Goal: Task Accomplishment & Management: Complete application form

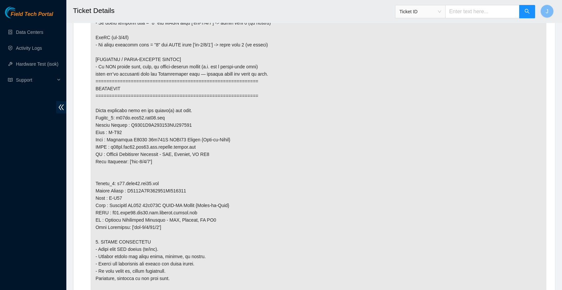
scroll to position [616, 0]
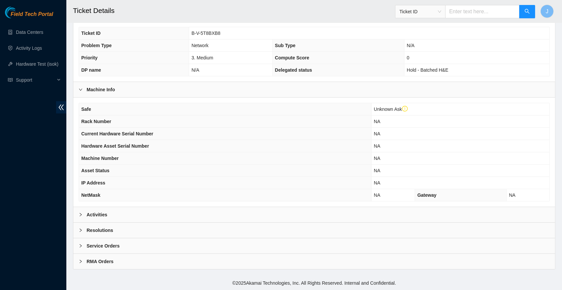
scroll to position [166, 0]
click at [82, 215] on icon "right" at bounding box center [81, 215] width 4 height 4
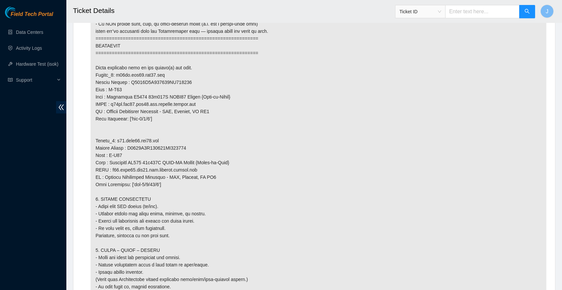
scroll to position [655, 0]
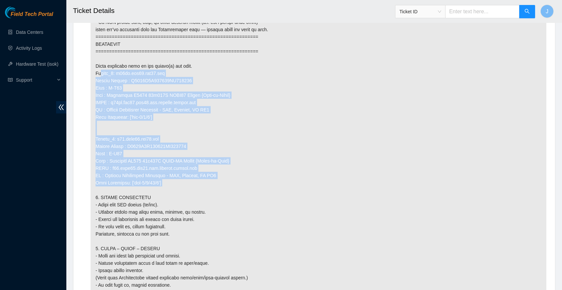
drag, startPoint x: 171, startPoint y: 175, endPoint x: 93, endPoint y: 72, distance: 129.8
click at [93, 72] on p at bounding box center [319, 113] width 456 height 725
copy p "Router_1: r17fe.tor02.iad04.fab Serial Number : R3250B2F123817AK200593 Rack : H…"
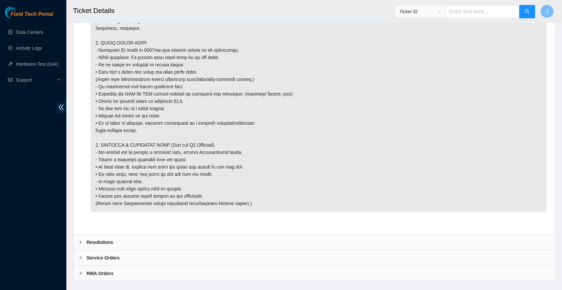
scroll to position [919, 0]
click at [80, 241] on icon "right" at bounding box center [81, 243] width 4 height 4
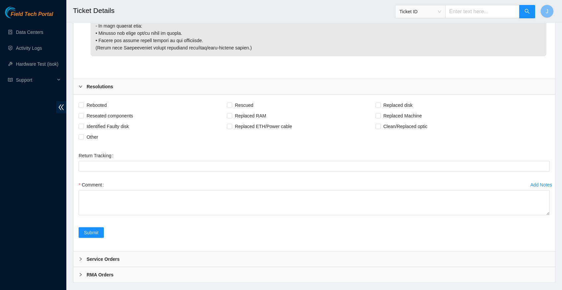
scroll to position [1075, 0]
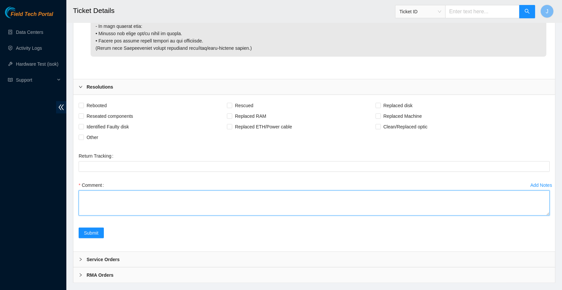
click at [245, 216] on textarea "Comment" at bounding box center [314, 202] width 471 height 25
paste textarea "Router_1: r17fe.tor02.iad04.fab Serial Number : R3250B2F123817AK200593 Rack : H…"
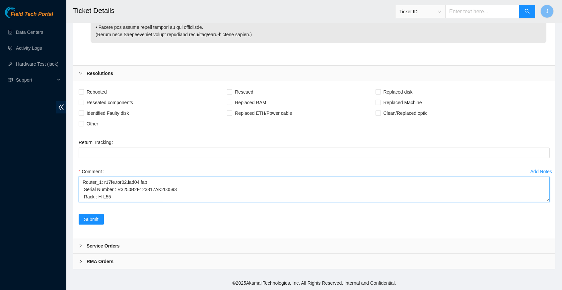
click at [179, 177] on textarea "Router_1: r17fe.tor02.iad04.fab Serial Number : R3250B2F123817AK200593 Rack : H…" at bounding box center [314, 189] width 471 height 25
click at [173, 189] on textarea "Router_1: r17fe.tor02.iad04.fab Serial Number : R3250B2F123817AK200593 Rack : H…" at bounding box center [314, 189] width 471 height 25
click at [94, 195] on textarea "Router_1: r17fe.tor02.iad04.fab Serial Number : R3250B2F123817AK200593 Rack : H…" at bounding box center [314, 189] width 471 height 25
click at [174, 195] on textarea "Router_1: r17fe.tor02.iad04.fab Serial Number : R3250B2F123817AK200593 Rack : H…" at bounding box center [314, 189] width 471 height 25
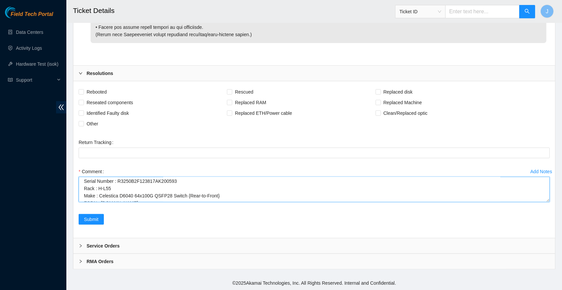
drag, startPoint x: 105, startPoint y: 185, endPoint x: 167, endPoint y: 183, distance: 61.7
click at [167, 183] on textarea "Router_1: r17fe.tor02.iad04.fab Serial Number : R3250B2F123817AK200593 Rack : H…" at bounding box center [314, 189] width 471 height 25
type textarea "Router_1: r17fe.tor02.iad04.fab Serial Number : R3250B2F123817AK200593 Rack : H…"
click at [98, 223] on span "Submit" at bounding box center [91, 219] width 15 height 7
